Goal: Task Accomplishment & Management: Manage account settings

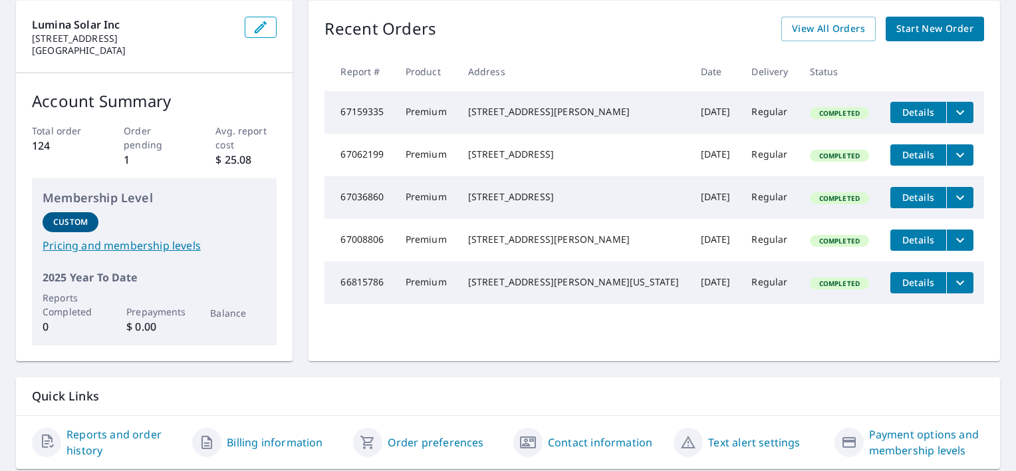
scroll to position [66, 0]
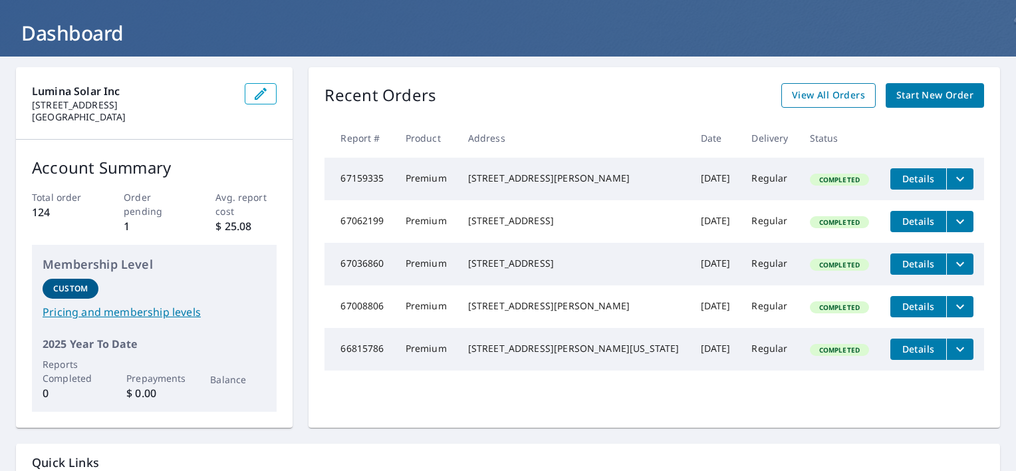
click at [833, 100] on span "View All Orders" at bounding box center [828, 95] width 73 height 17
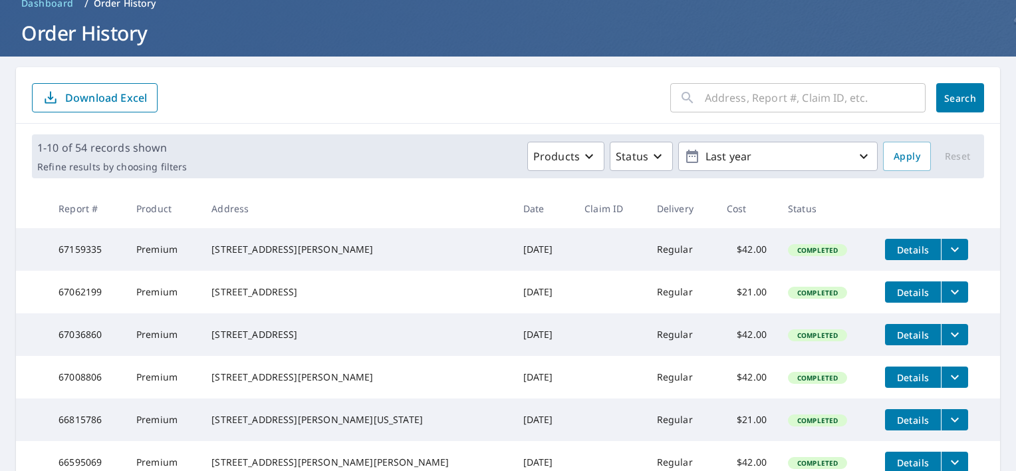
click at [893, 297] on span "Details" at bounding box center [913, 292] width 40 height 13
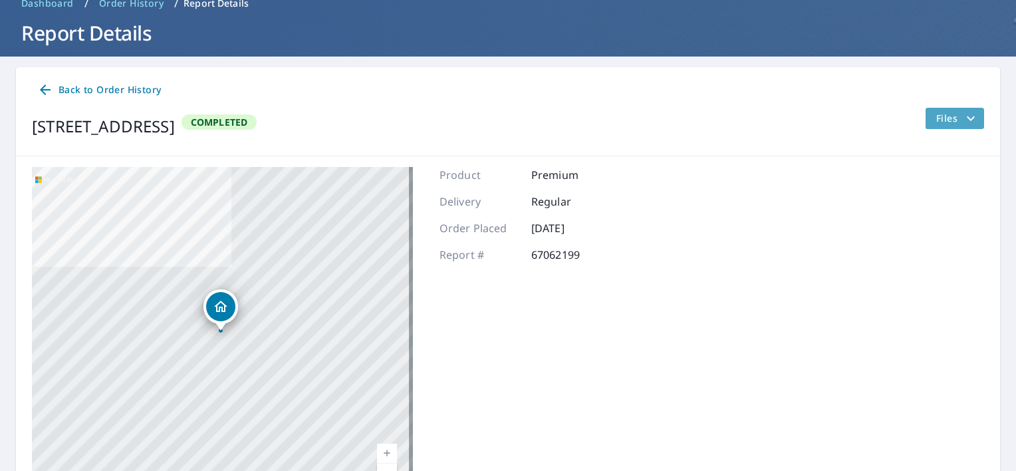
click at [936, 122] on span "Files" at bounding box center [957, 118] width 43 height 16
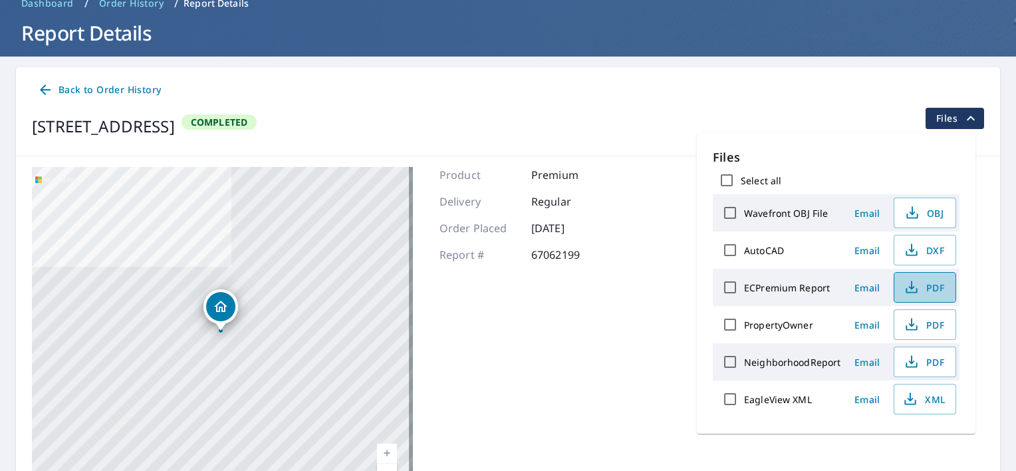
click at [915, 284] on icon "button" at bounding box center [912, 287] width 16 height 16
